Goal: Check status: Check status

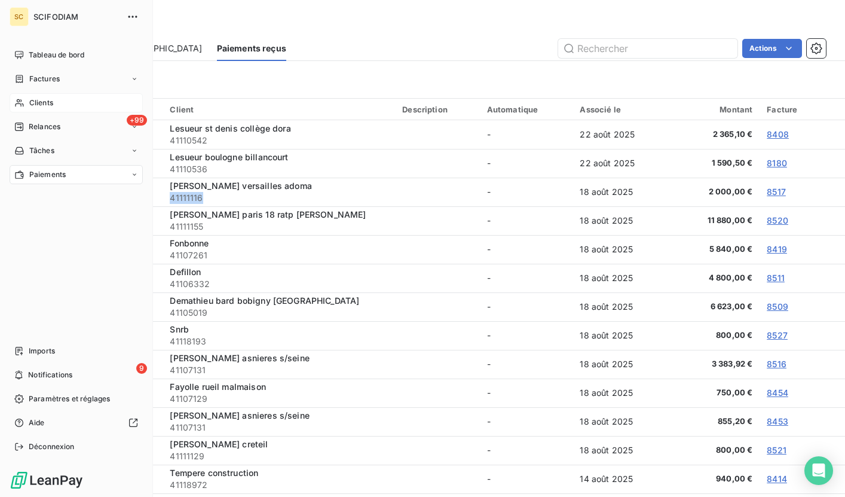
click at [56, 100] on div "Clients" at bounding box center [76, 102] width 133 height 19
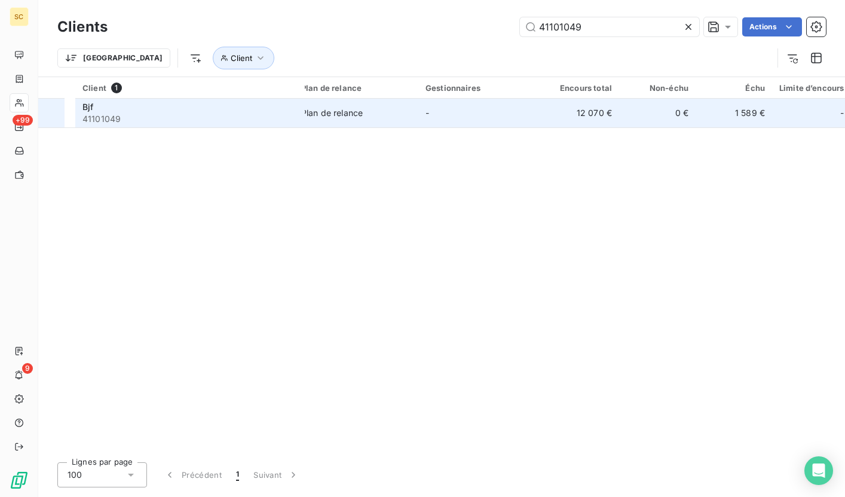
type input "41101049"
click at [377, 114] on span "Plan de relance" at bounding box center [356, 113] width 110 height 12
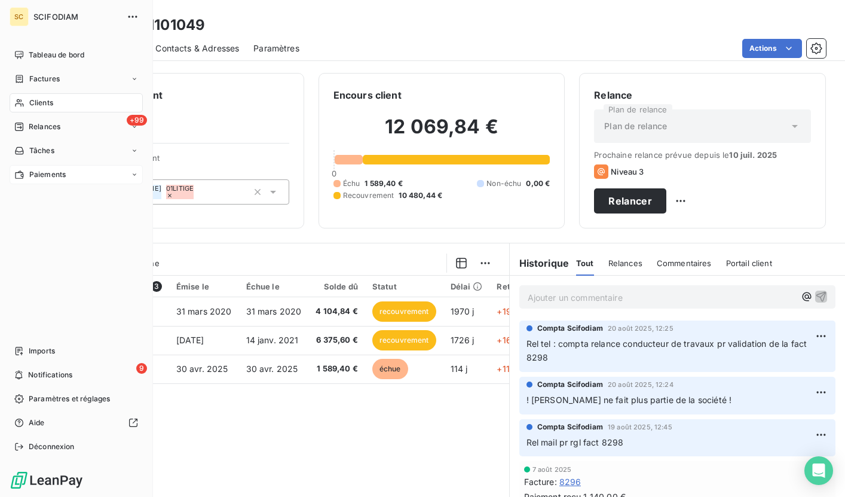
click at [45, 176] on span "Paiements" at bounding box center [47, 174] width 36 height 11
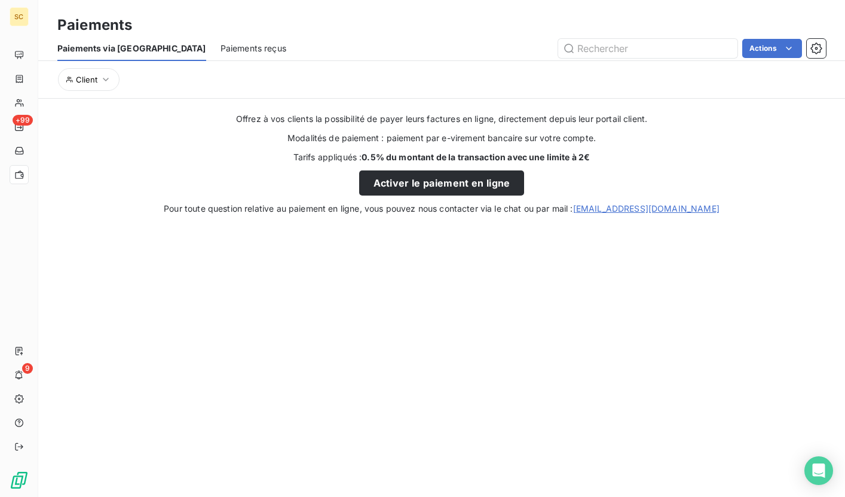
click at [221, 55] on div "Paiements reçus" at bounding box center [254, 48] width 66 height 25
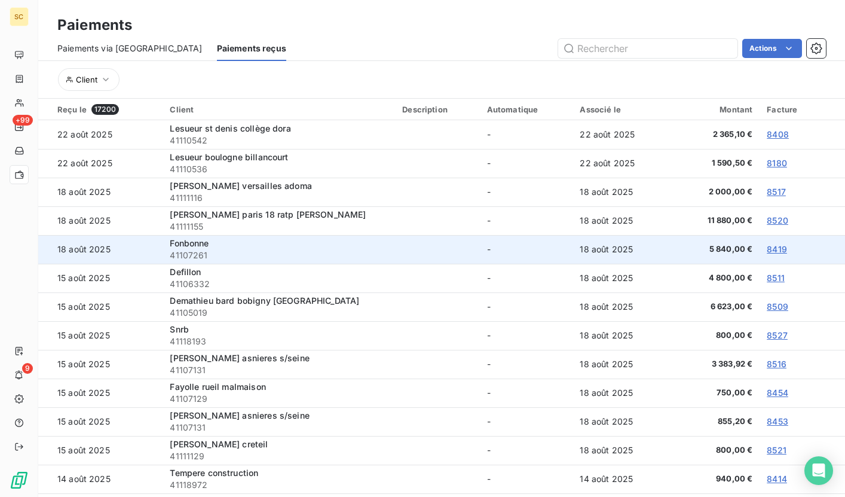
click at [357, 253] on span "41107261" at bounding box center [279, 255] width 218 height 12
